Goal: Find specific page/section: Find specific page/section

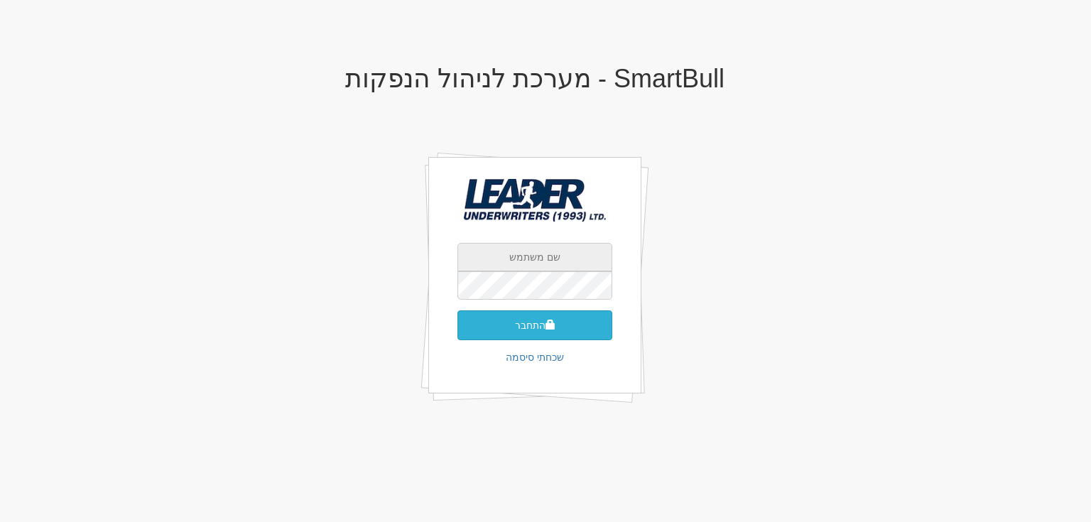
type input "[PERSON_NAME][EMAIL_ADDRESS][DOMAIN_NAME]"
click at [529, 321] on button "התחבר" at bounding box center [535, 325] width 155 height 30
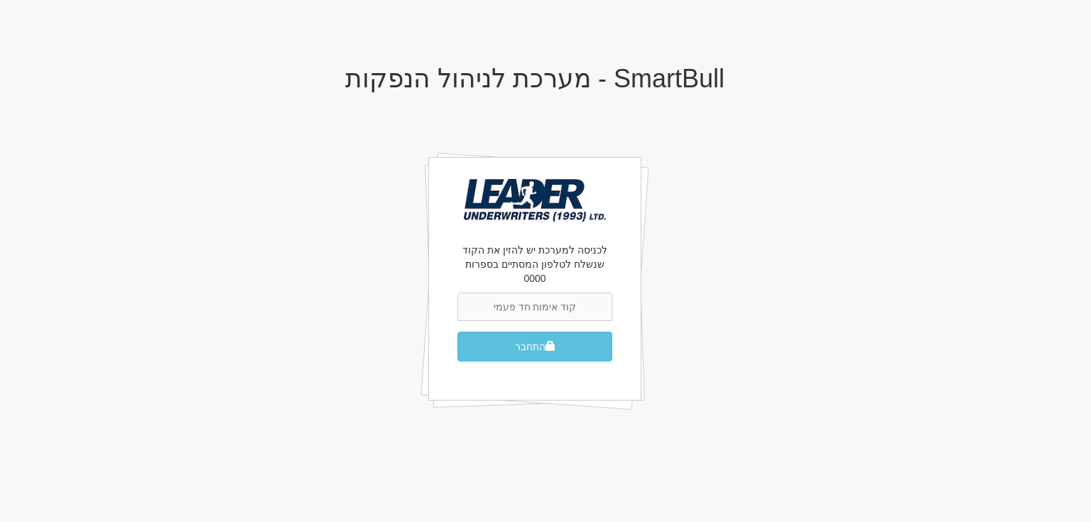
click at [523, 298] on input "text" at bounding box center [535, 307] width 155 height 28
type input "611222"
click at [541, 336] on button "התחבר" at bounding box center [535, 347] width 155 height 30
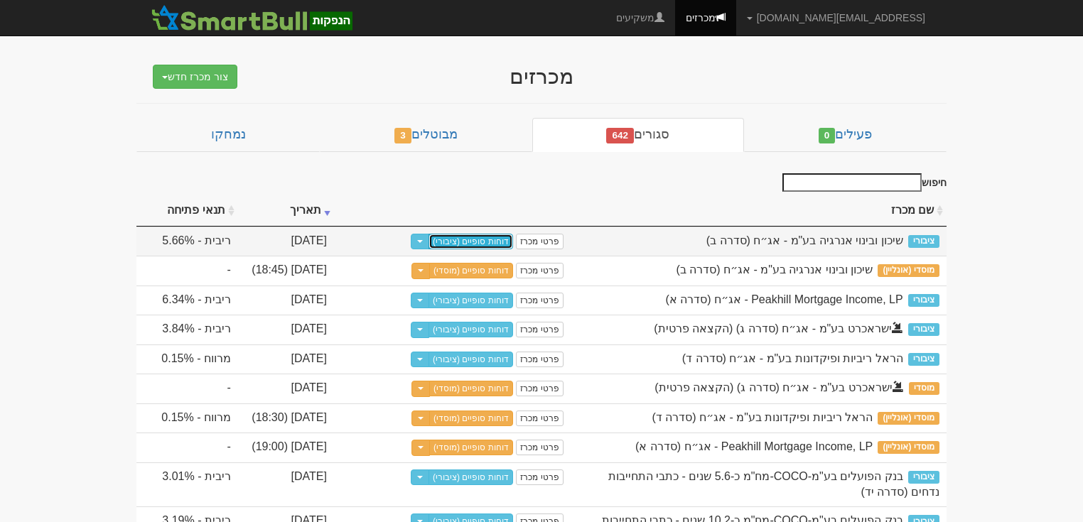
click at [482, 239] on link "דוחות סופיים (ציבורי)" at bounding box center [470, 242] width 85 height 16
